Goal: Entertainment & Leisure: Consume media (video, audio)

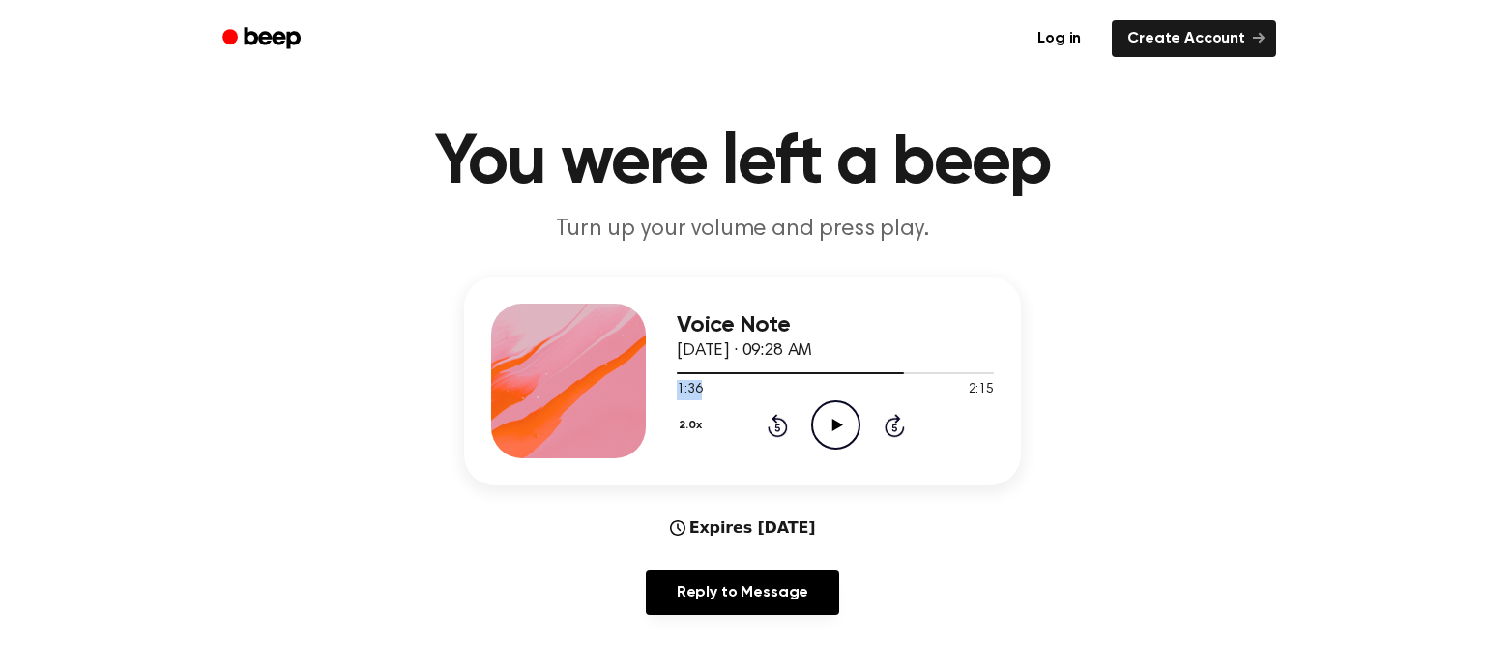
drag, startPoint x: 903, startPoint y: 375, endPoint x: 787, endPoint y: 397, distance: 118.1
click at [787, 397] on div "1:36 2:15 Your browser does not support the [object Object] element." at bounding box center [835, 382] width 317 height 36
click at [655, 379] on div "Voice Note [DATE] · 09:28 AM 1:36 2:15 Your browser does not support the [objec…" at bounding box center [742, 380] width 557 height 209
click at [682, 378] on div at bounding box center [835, 371] width 317 height 15
click at [827, 428] on icon "Play Audio" at bounding box center [835, 424] width 49 height 49
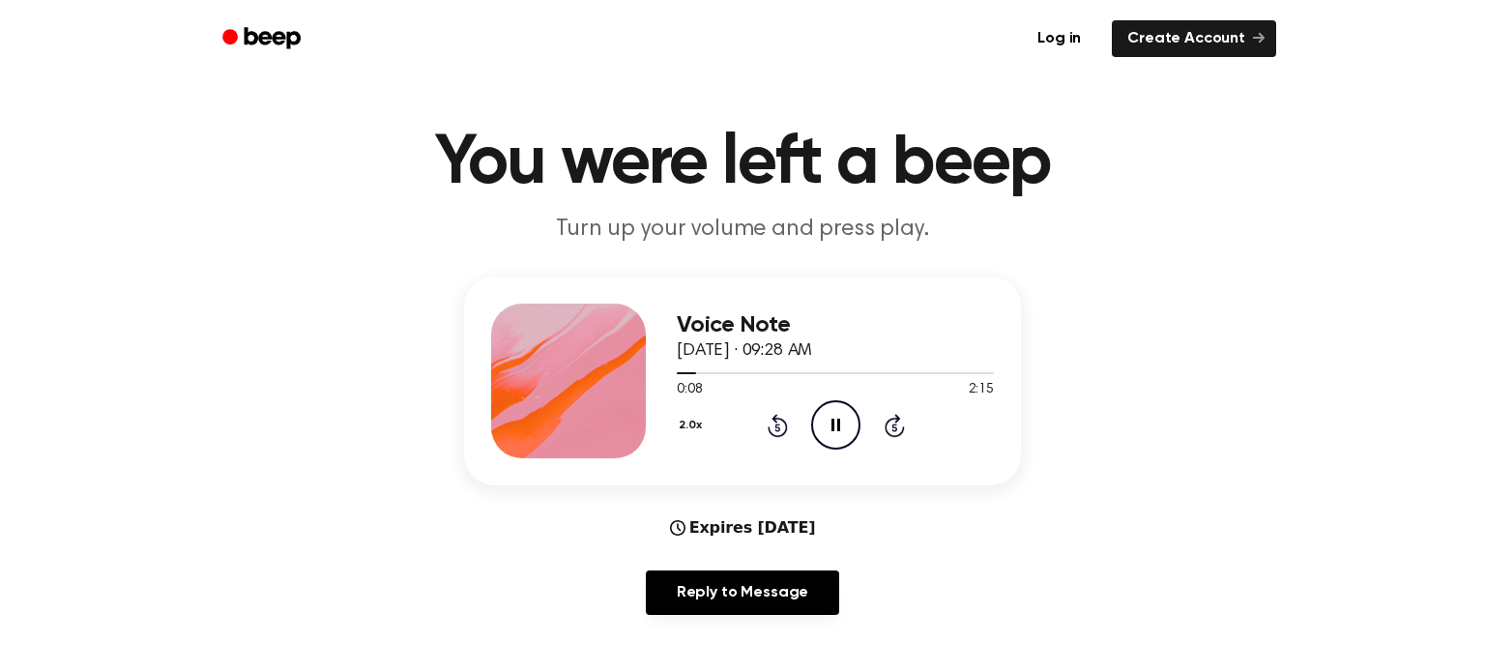
click at [778, 419] on icon at bounding box center [778, 425] width 20 height 23
click at [828, 416] on icon "Pause Audio" at bounding box center [835, 424] width 49 height 49
click at [684, 418] on button "2.0x" at bounding box center [693, 425] width 32 height 33
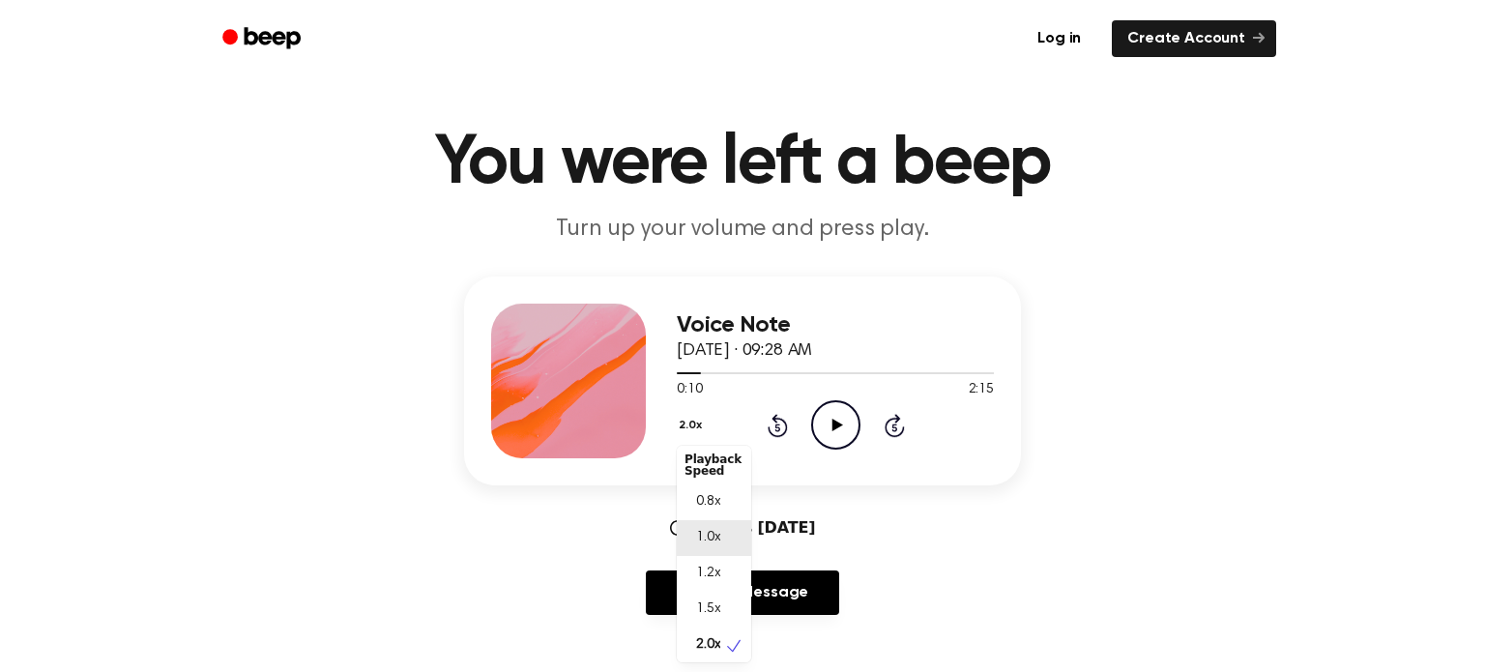
click at [708, 526] on div "1.0x" at bounding box center [714, 538] width 74 height 36
click at [817, 428] on icon "Play Audio" at bounding box center [835, 424] width 49 height 49
